Goal: Information Seeking & Learning: Learn about a topic

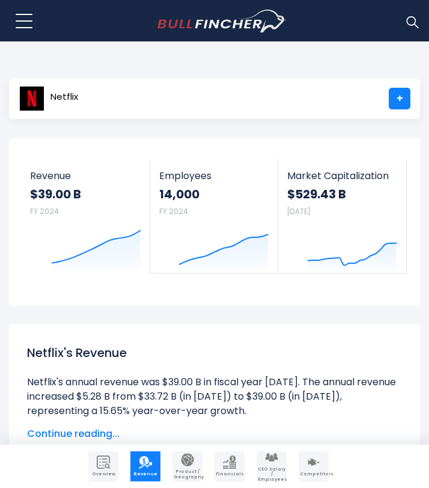
click at [22, 17] on button at bounding box center [24, 21] width 30 height 30
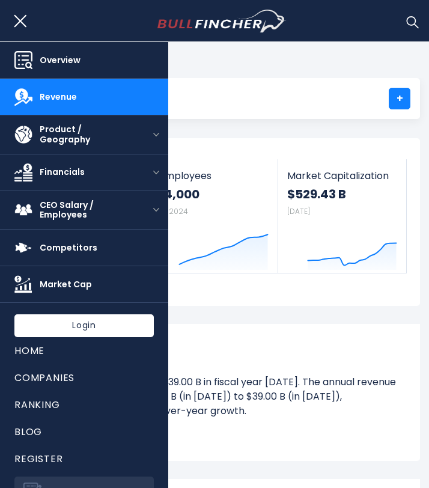
click at [54, 59] on span "Overview" at bounding box center [97, 60] width 114 height 10
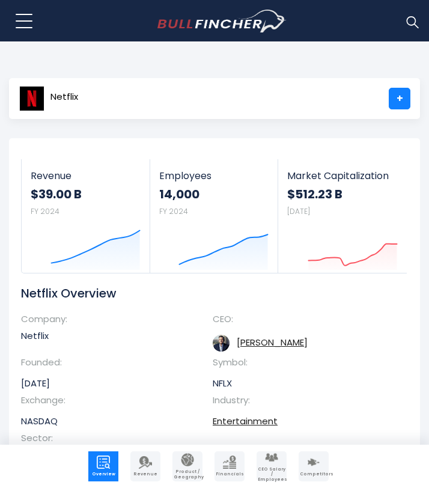
click at [27, 24] on button at bounding box center [24, 21] width 30 height 30
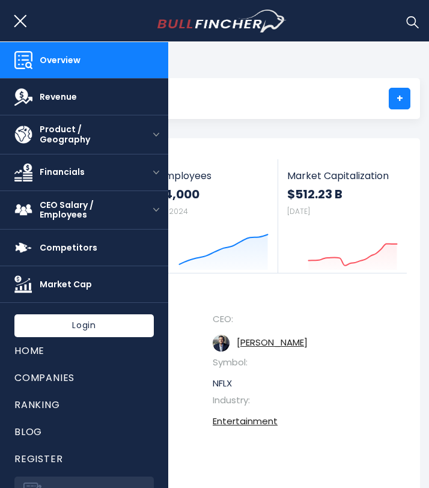
click at [55, 98] on span "Revenue" at bounding box center [97, 97] width 114 height 10
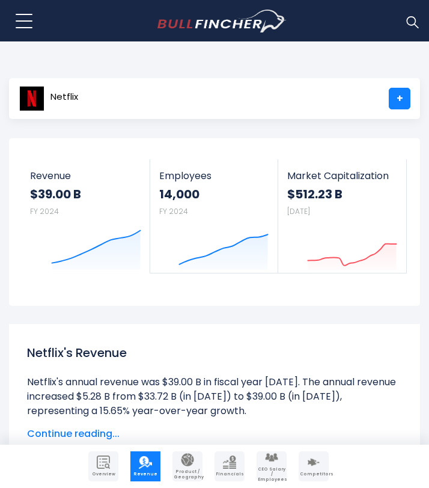
click at [23, 24] on button at bounding box center [24, 21] width 30 height 30
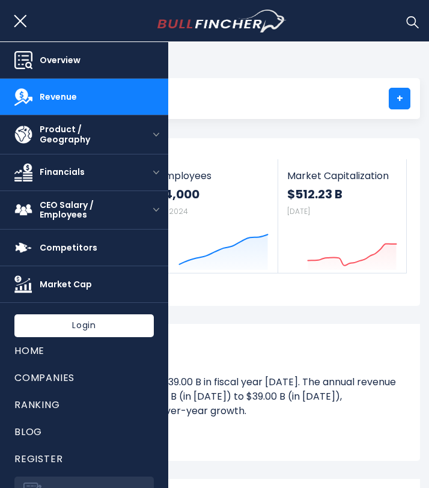
click at [23, 22] on button at bounding box center [24, 21] width 30 height 30
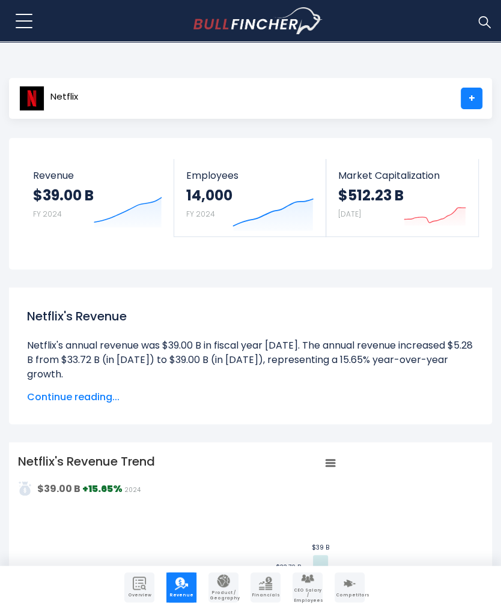
click at [23, 21] on button at bounding box center [24, 21] width 30 height 30
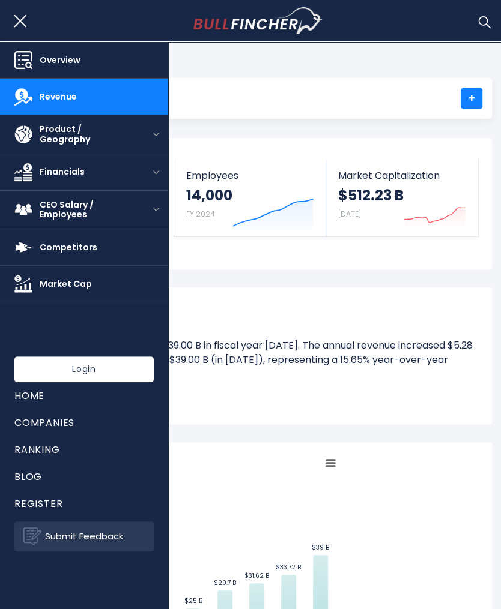
click at [205, 88] on div "Netflix +" at bounding box center [250, 98] width 483 height 41
click at [21, 23] on button at bounding box center [24, 21] width 30 height 30
